Goal: Task Accomplishment & Management: Use online tool/utility

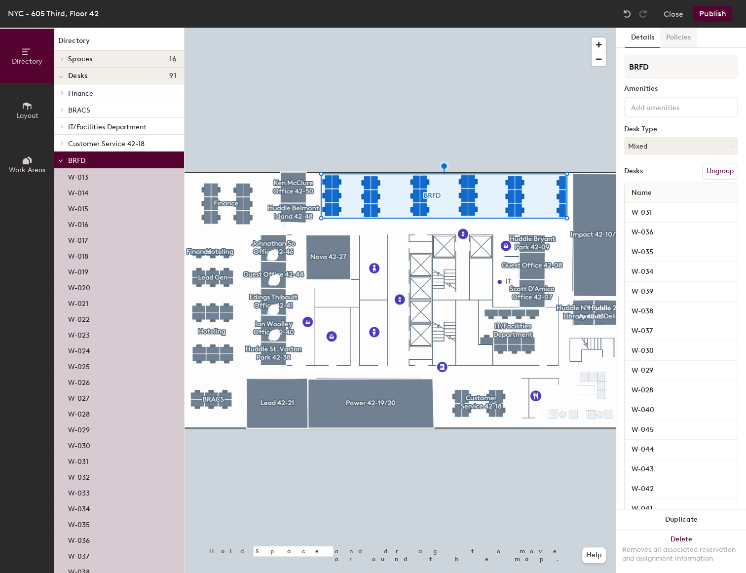
click at [670, 39] on button "Policies" at bounding box center [678, 38] width 36 height 20
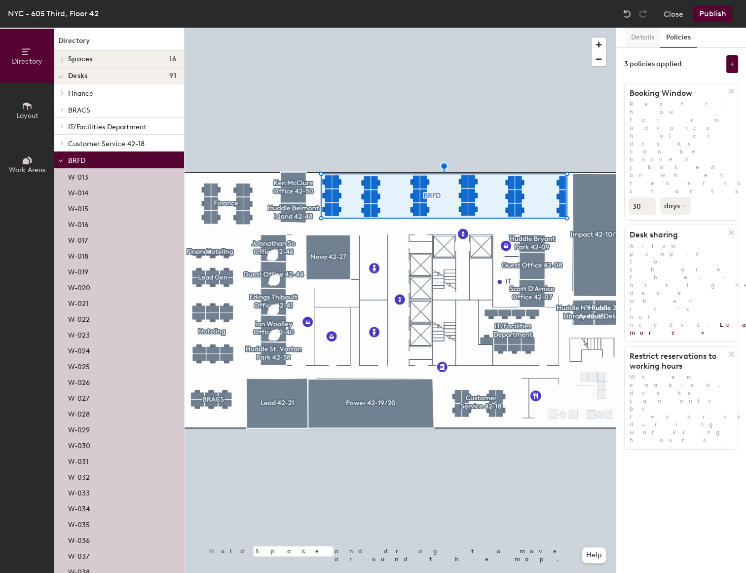
click at [641, 37] on button "Details" at bounding box center [642, 38] width 35 height 20
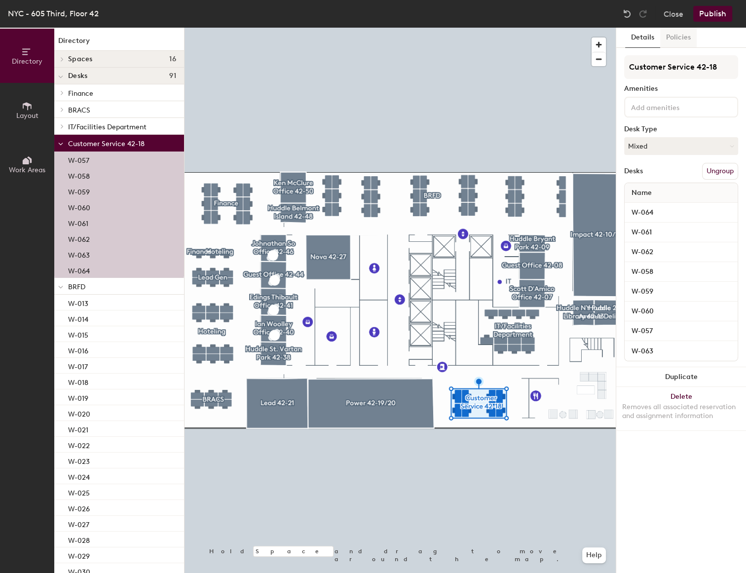
click at [677, 37] on button "Policies" at bounding box center [678, 38] width 36 height 20
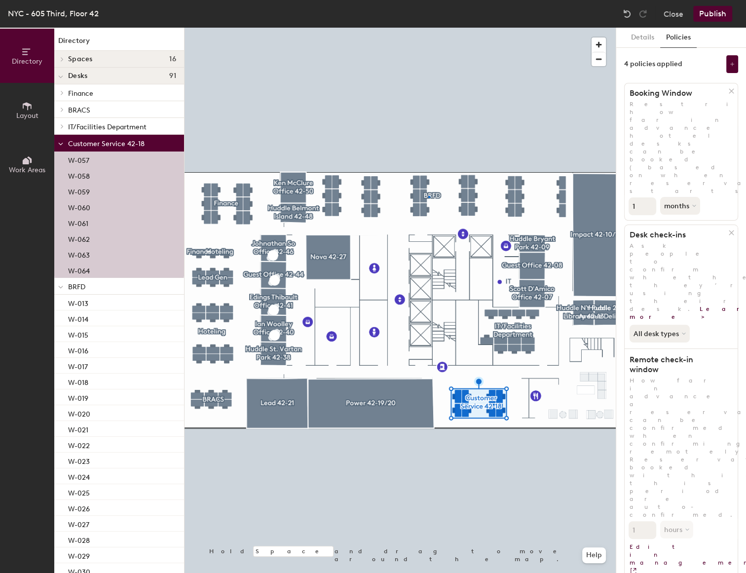
click at [428, 28] on div at bounding box center [399, 28] width 431 height 0
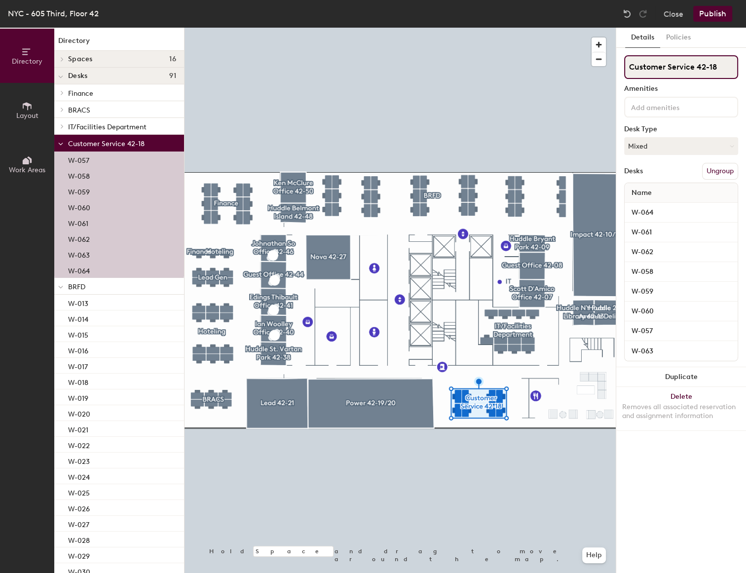
click at [707, 68] on input "Customer Service 42-18" at bounding box center [681, 67] width 114 height 24
click at [614, 69] on div "Directory Layout Work Areas Directory Spaces 16 [PERSON_NAME] Office 42-41 Gues…" at bounding box center [373, 300] width 746 height 545
click at [691, 74] on input "BRFD Sales 42-18" at bounding box center [681, 67] width 114 height 24
drag, startPoint x: 695, startPoint y: 69, endPoint x: 670, endPoint y: 64, distance: 25.5
click at [670, 64] on input "BRFD Sales 42-18" at bounding box center [681, 67] width 114 height 24
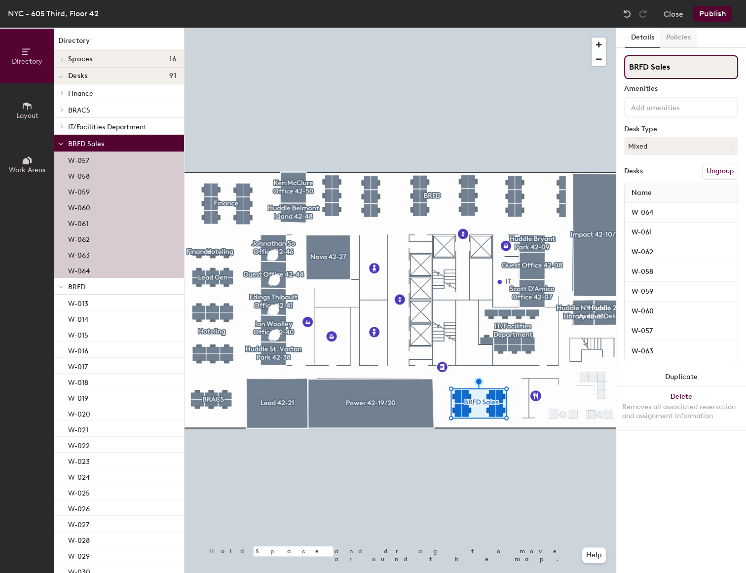
type input "BRFD Sales"
click at [676, 37] on button "Policies" at bounding box center [678, 38] width 36 height 20
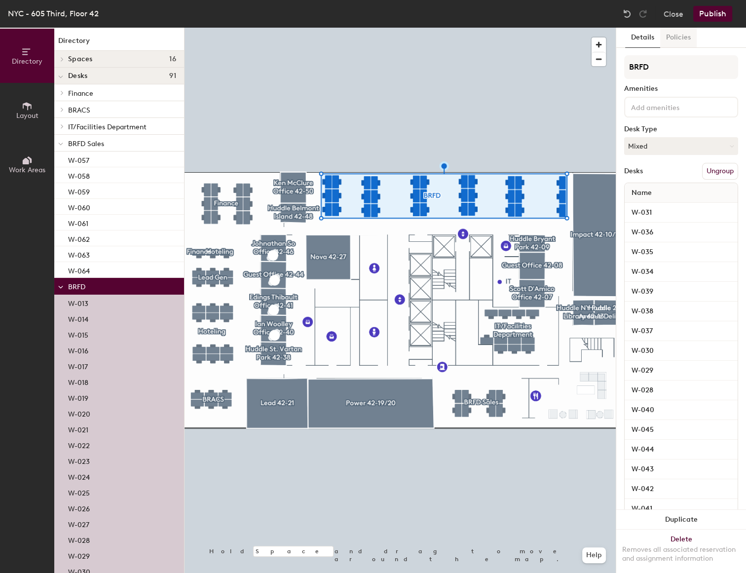
click at [681, 37] on button "Policies" at bounding box center [678, 38] width 36 height 20
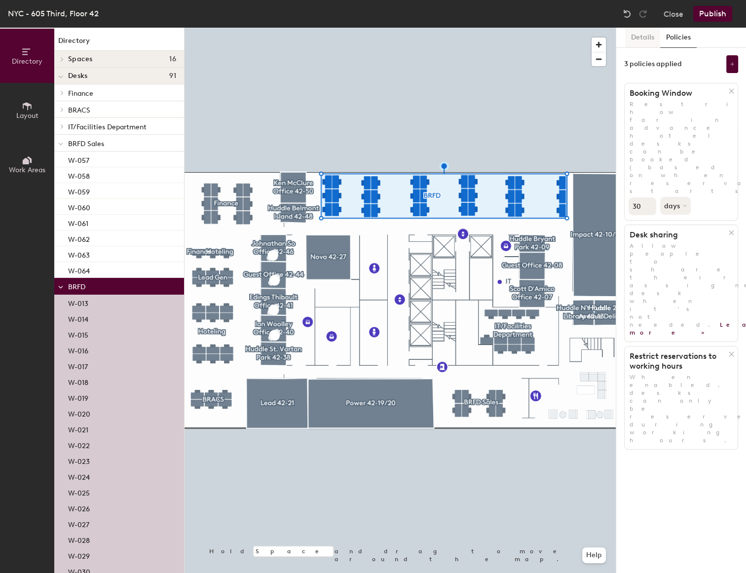
click at [650, 39] on button "Details" at bounding box center [642, 38] width 35 height 20
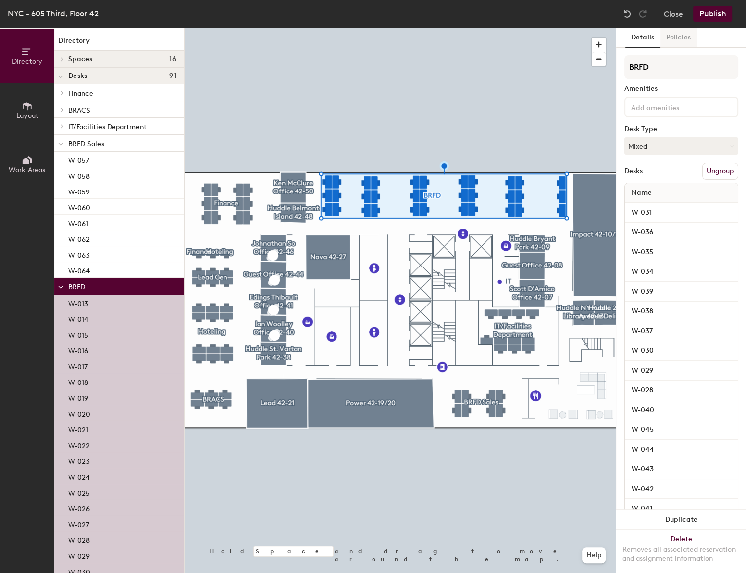
click at [679, 41] on button "Policies" at bounding box center [678, 38] width 36 height 20
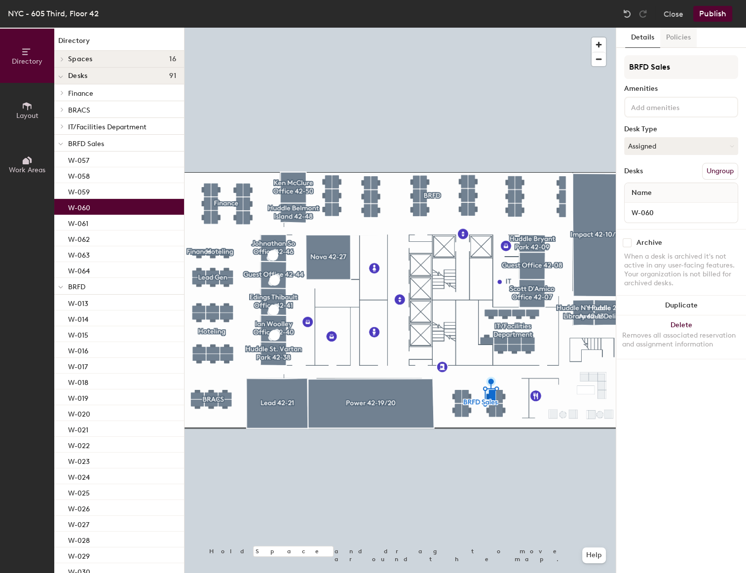
click at [677, 36] on button "Policies" at bounding box center [678, 38] width 36 height 20
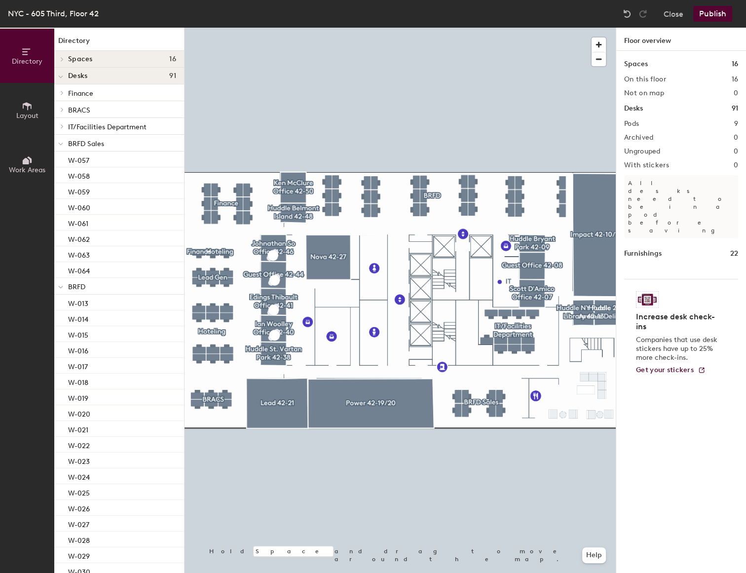
click at [476, 28] on div at bounding box center [399, 28] width 431 height 0
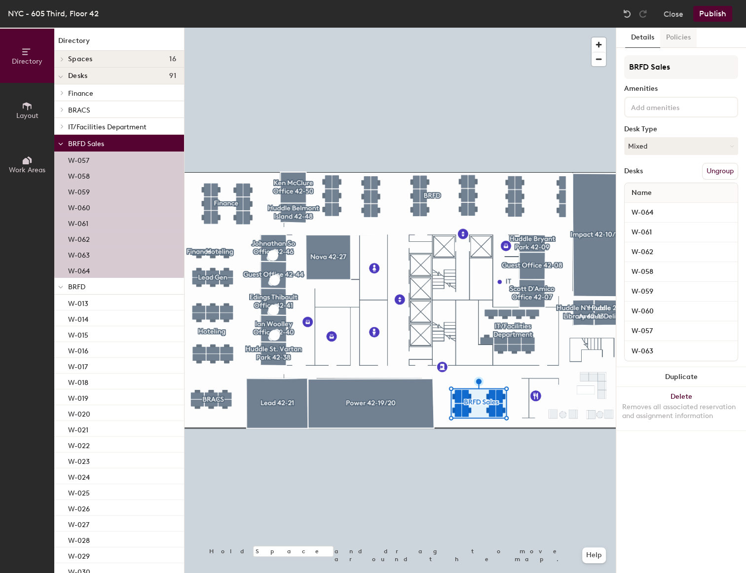
click at [684, 36] on button "Policies" at bounding box center [678, 38] width 36 height 20
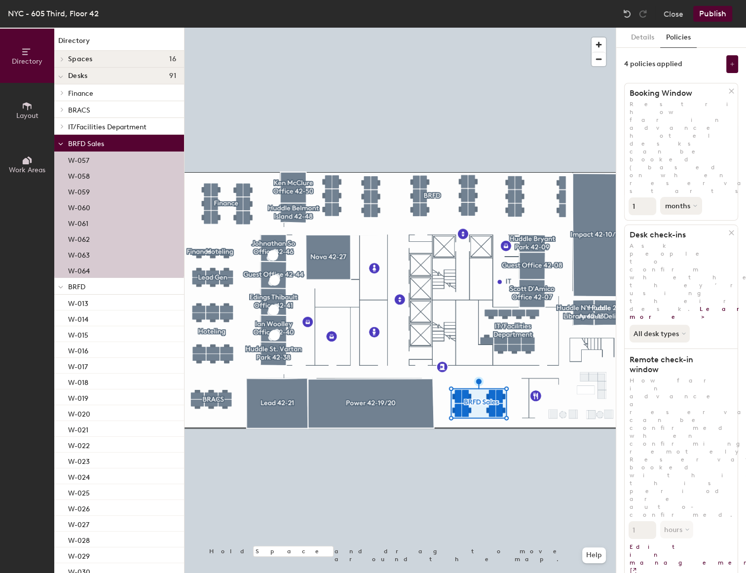
click at [691, 197] on button "months" at bounding box center [681, 206] width 42 height 18
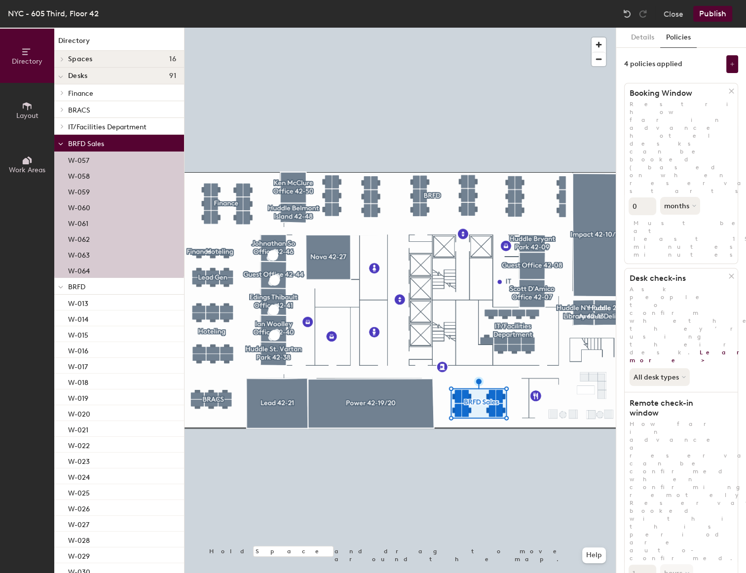
click at [650, 197] on input "0" at bounding box center [642, 206] width 28 height 18
click at [629, 197] on input "0" at bounding box center [642, 206] width 28 height 18
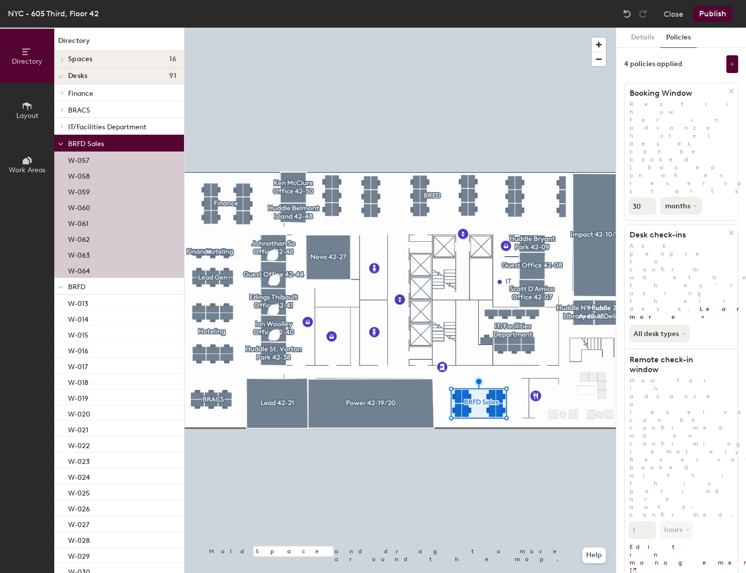
type input "30"
click at [694, 197] on button "months" at bounding box center [681, 206] width 42 height 18
click at [681, 251] on div "days" at bounding box center [679, 258] width 38 height 15
click at [677, 325] on button "All desk types" at bounding box center [660, 334] width 62 height 18
click at [712, 321] on div "All desk types All desk types Hot/hotel only" at bounding box center [680, 332] width 113 height 22
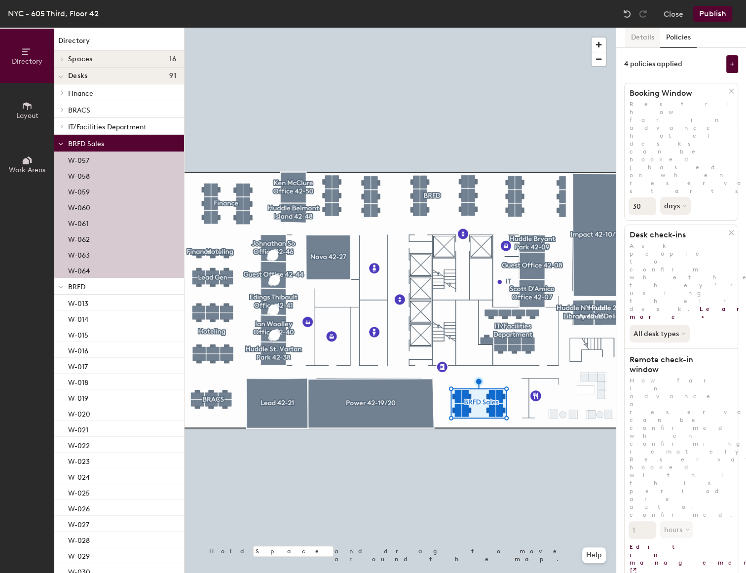
click at [651, 38] on button "Details" at bounding box center [642, 38] width 35 height 20
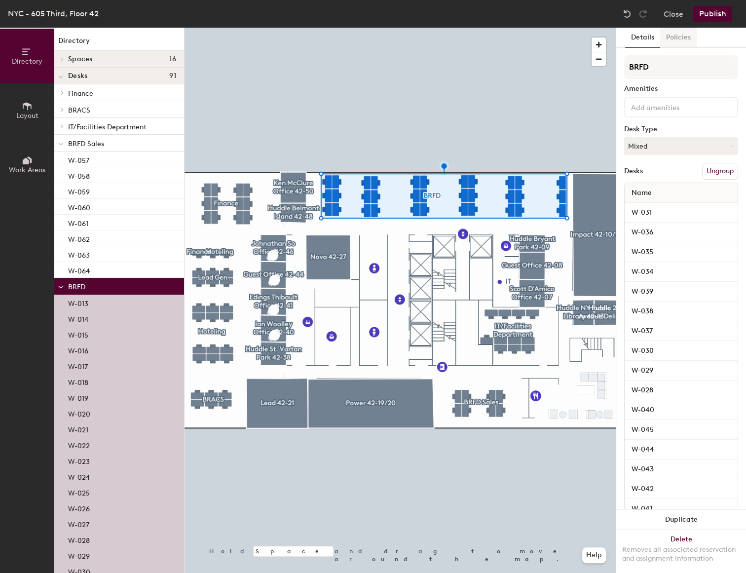
click at [673, 35] on button "Policies" at bounding box center [678, 38] width 36 height 20
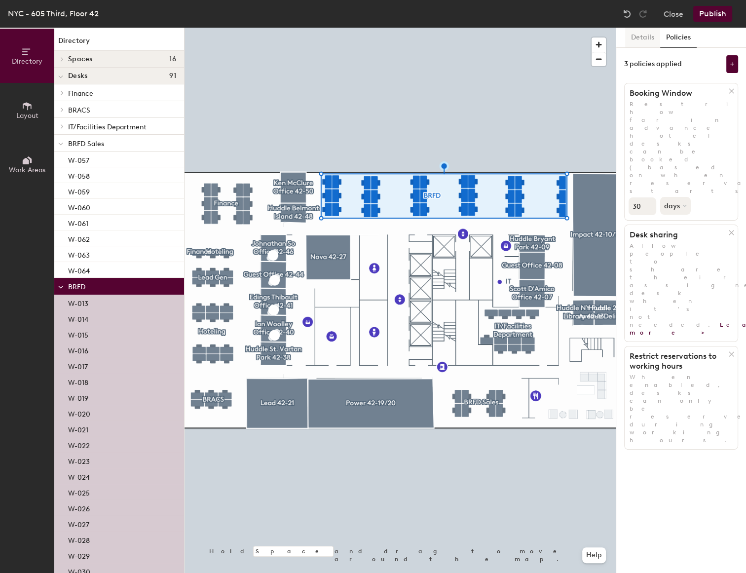
click at [647, 43] on button "Details" at bounding box center [642, 38] width 35 height 20
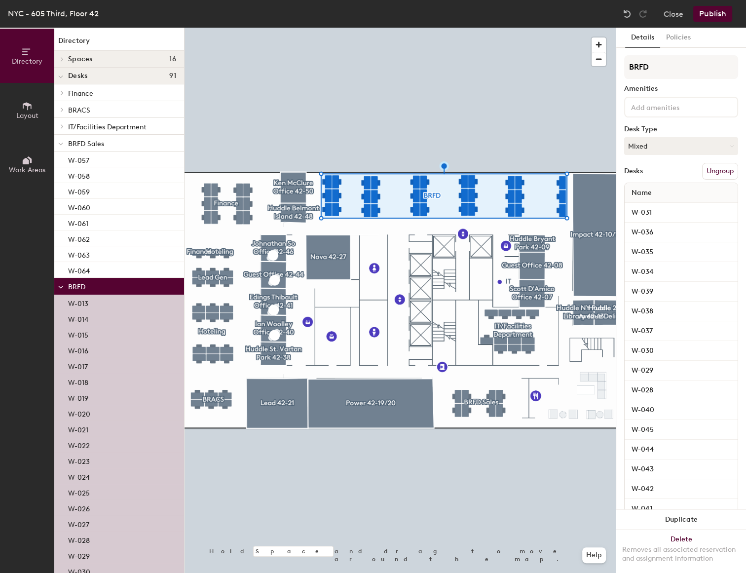
click at [710, 17] on button "Publish" at bounding box center [712, 14] width 39 height 16
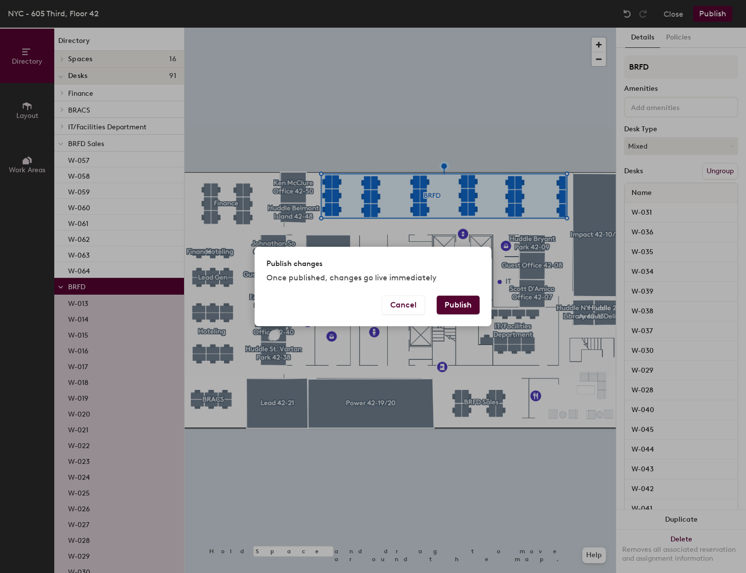
click at [471, 303] on button "Publish" at bounding box center [457, 304] width 43 height 19
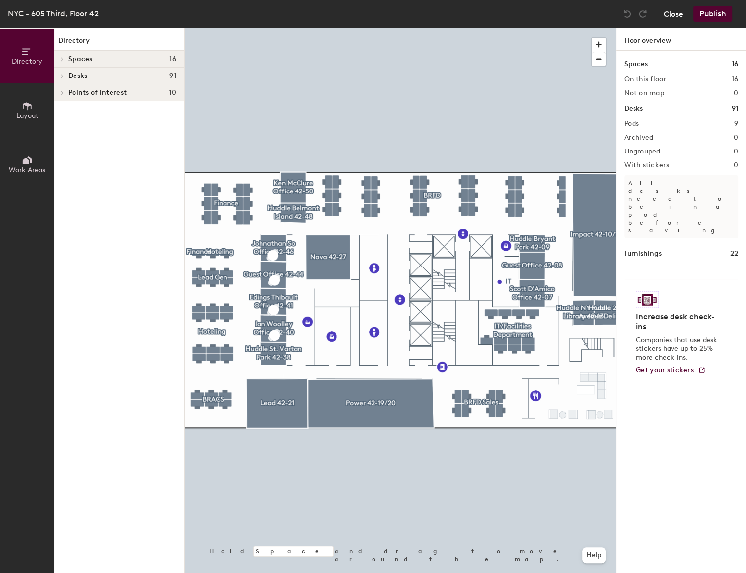
click at [676, 12] on button "Close" at bounding box center [673, 14] width 20 height 16
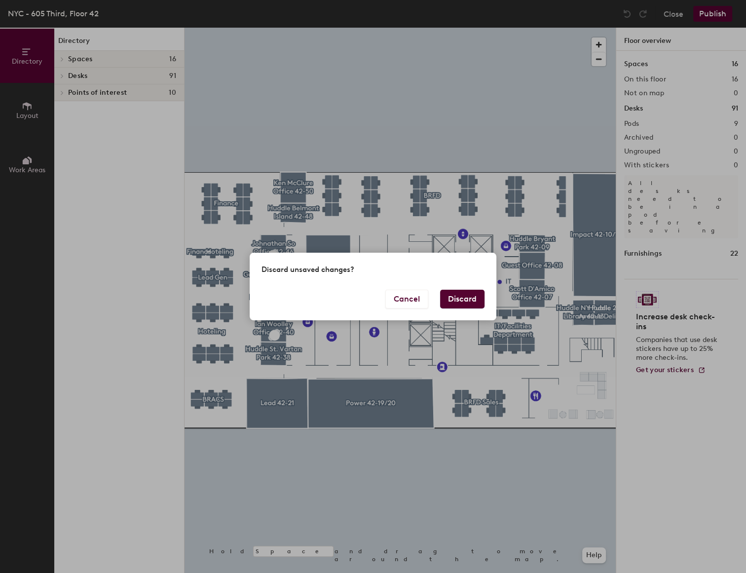
click at [452, 304] on button "Discard" at bounding box center [462, 298] width 44 height 19
